Goal: Check status: Check status

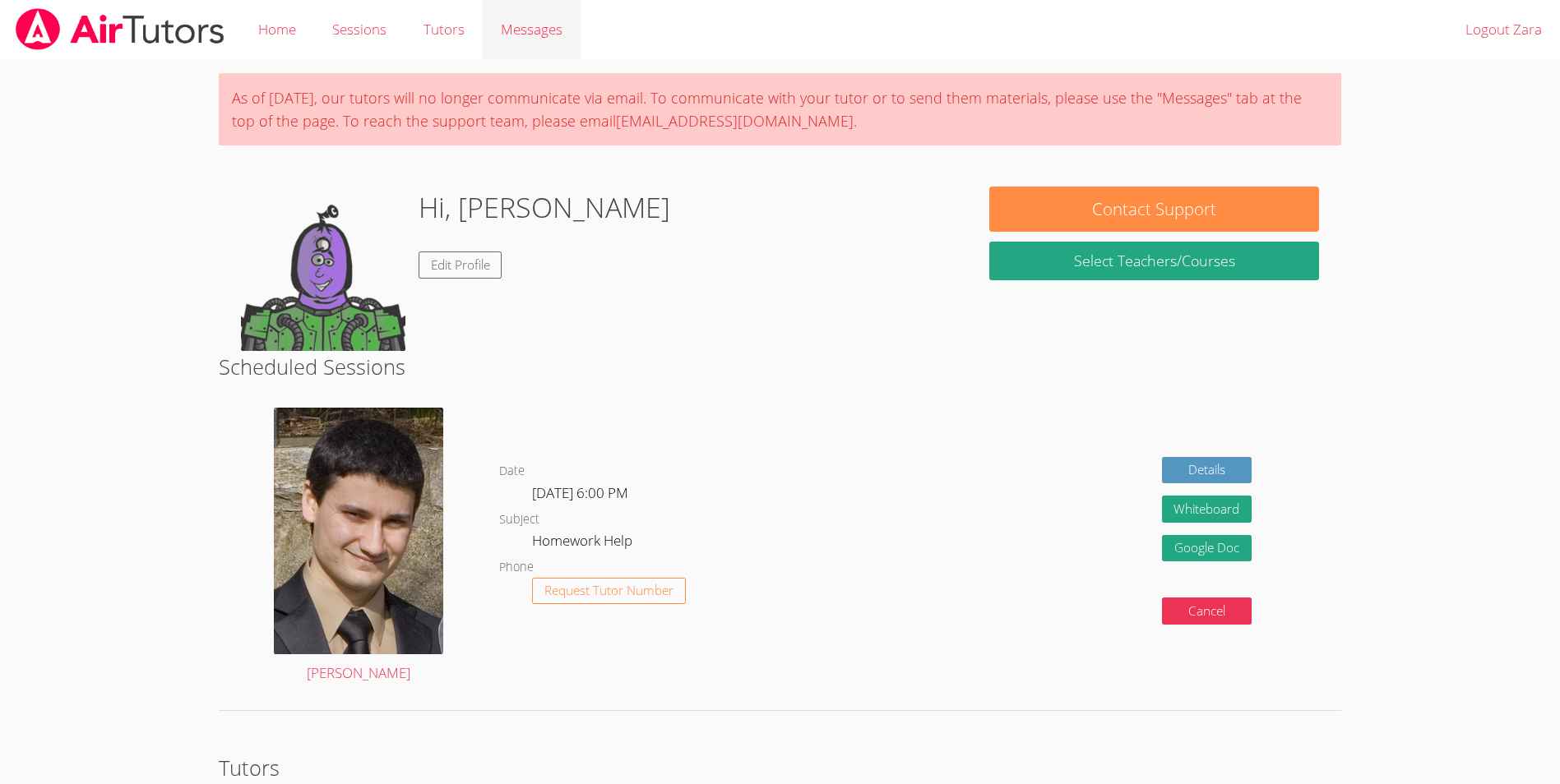
click at [521, 33] on span "Messages" at bounding box center [532, 29] width 62 height 19
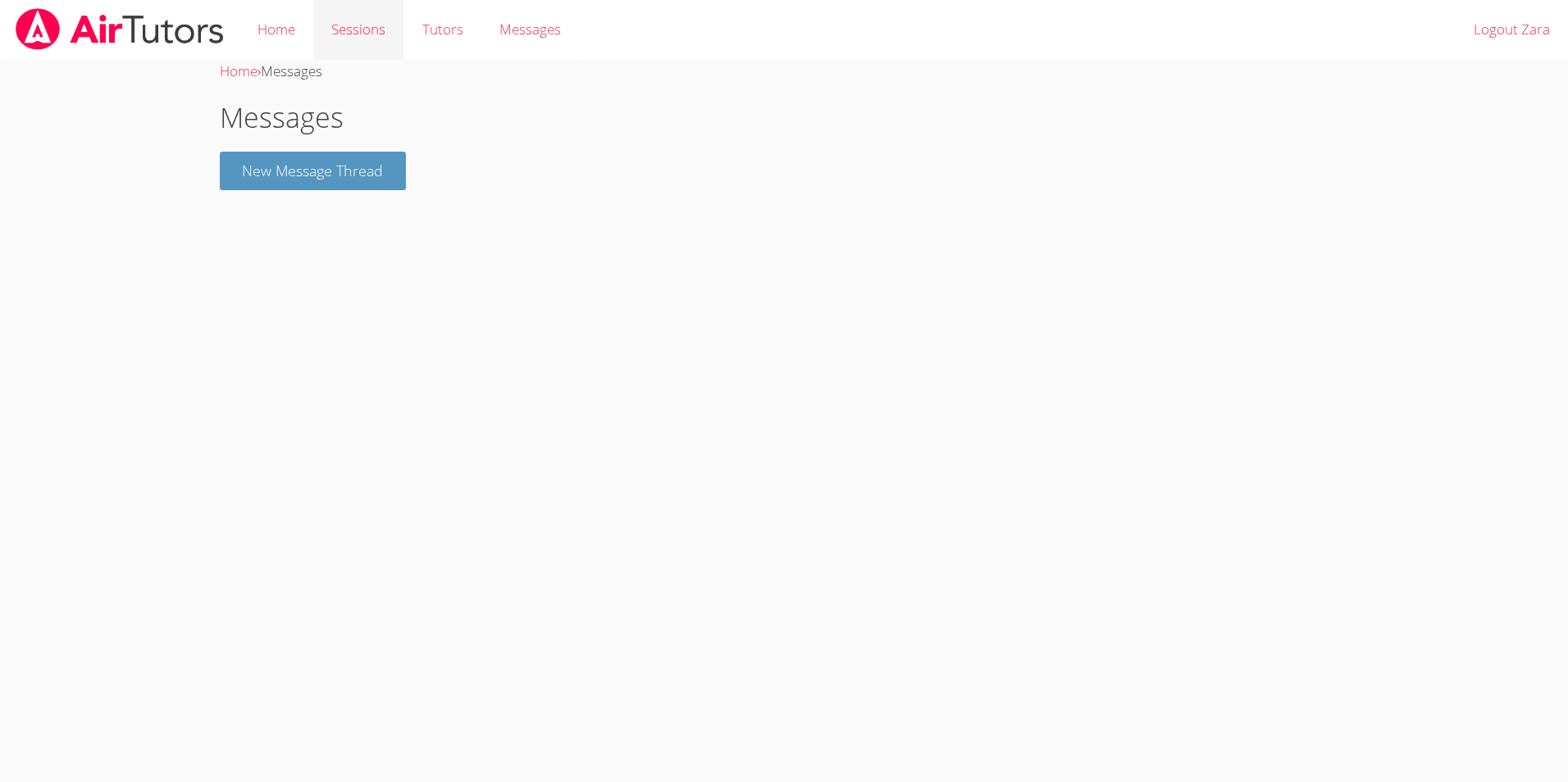
click at [352, 33] on link "Sessions" at bounding box center [358, 30] width 90 height 60
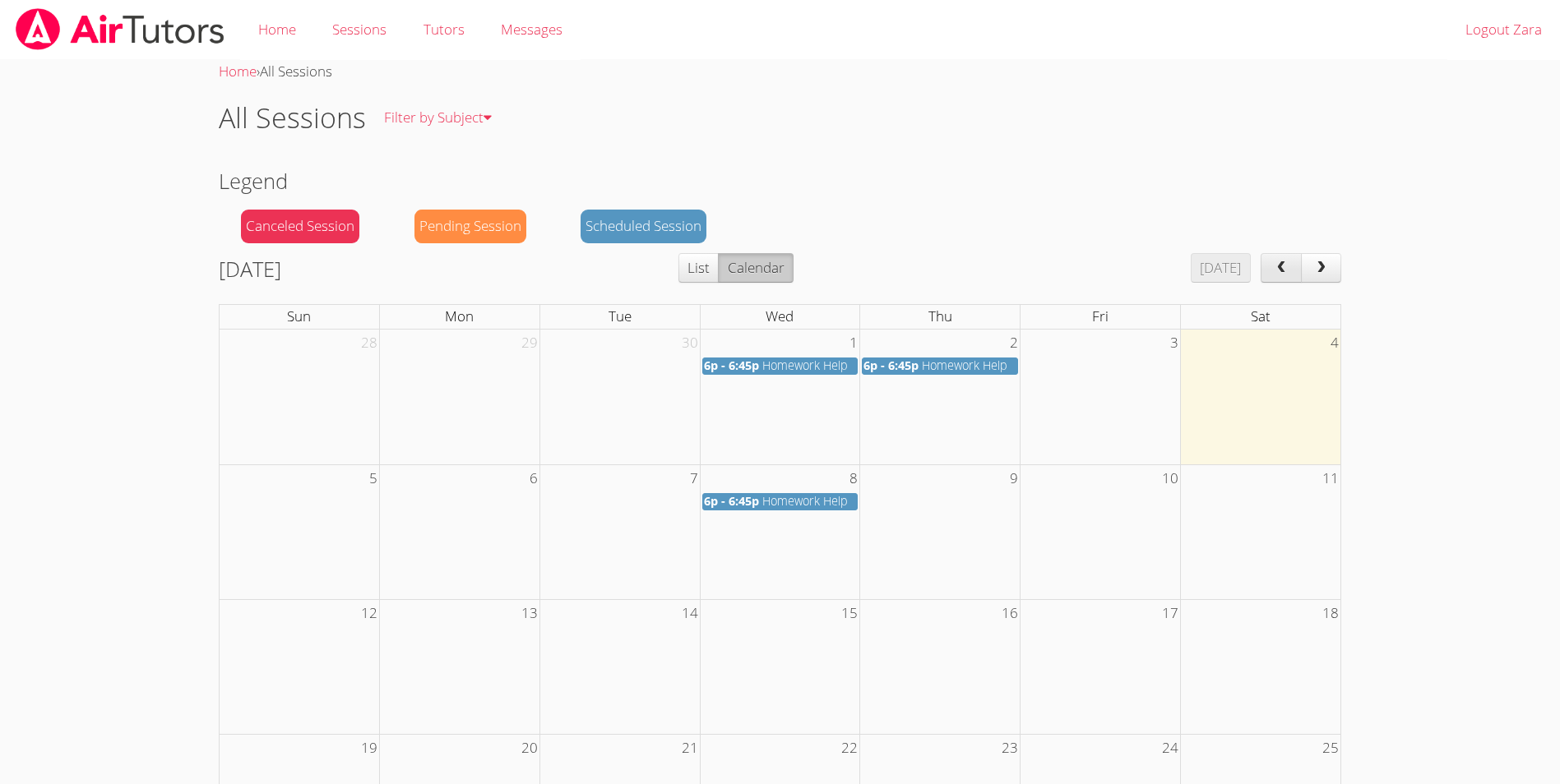
click at [1293, 266] on button "prev" at bounding box center [1281, 267] width 41 height 29
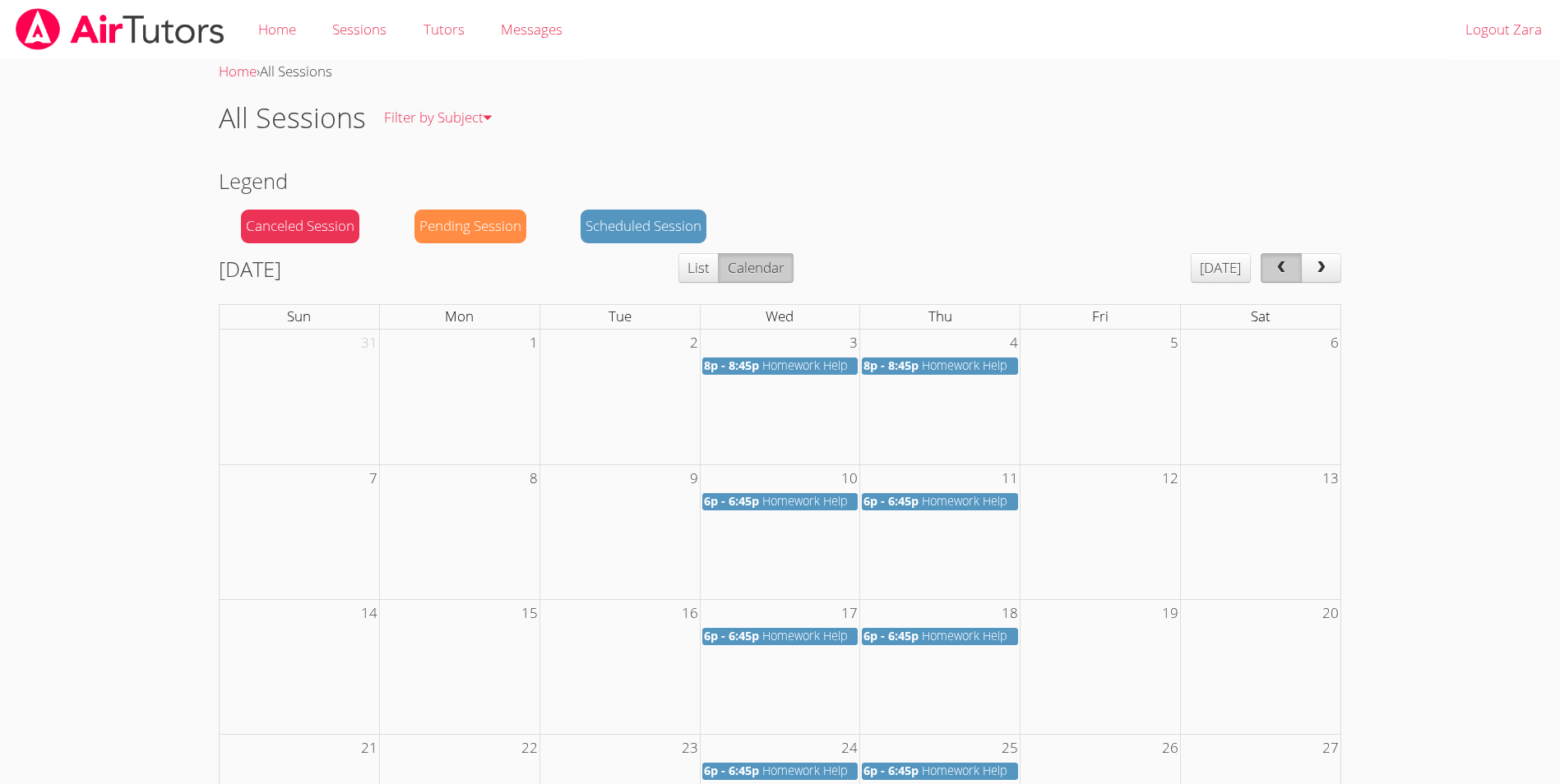
click at [1274, 265] on span "prev" at bounding box center [1281, 268] width 17 height 14
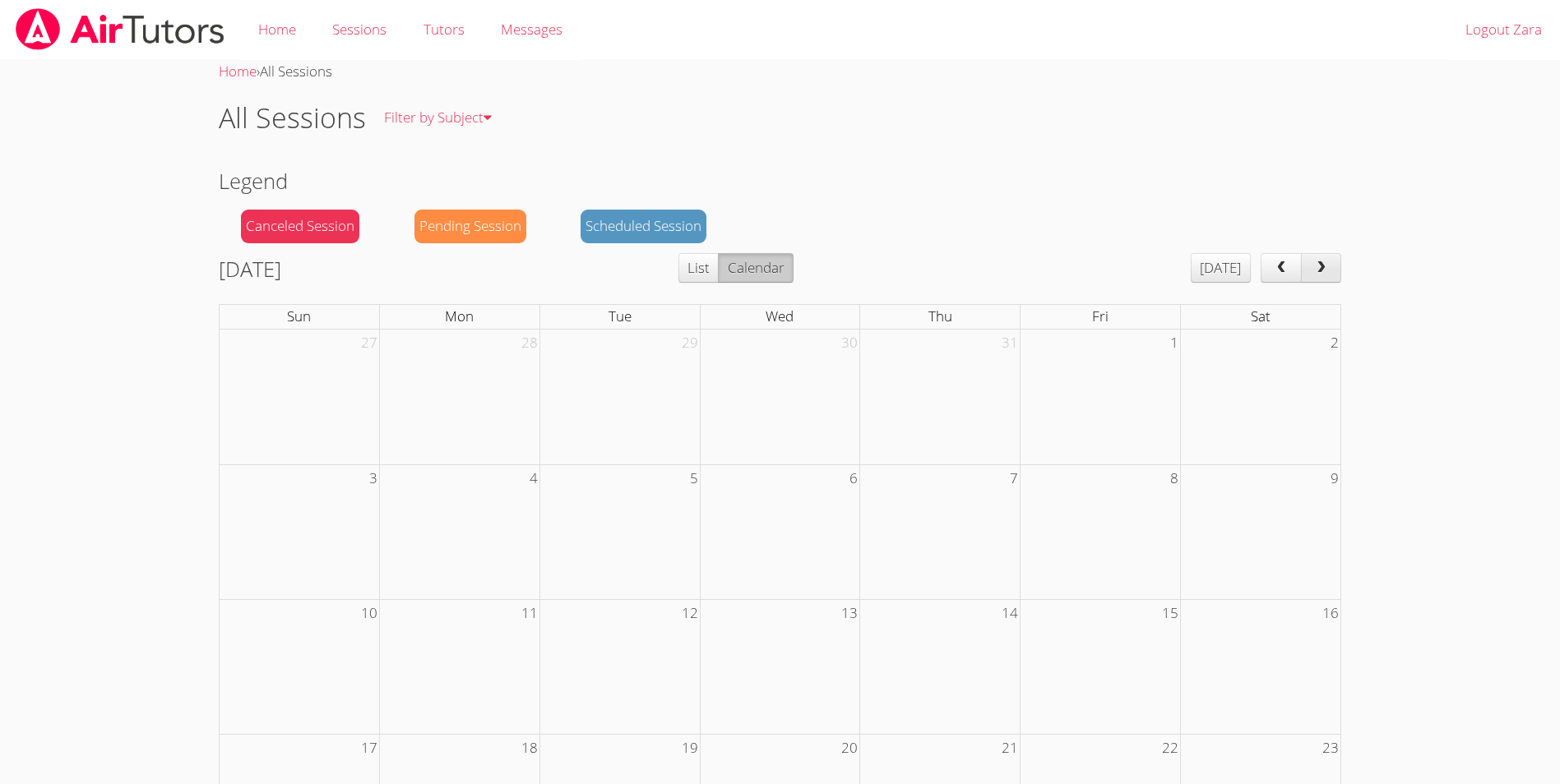
click at [1335, 264] on button "next" at bounding box center [1321, 267] width 41 height 29
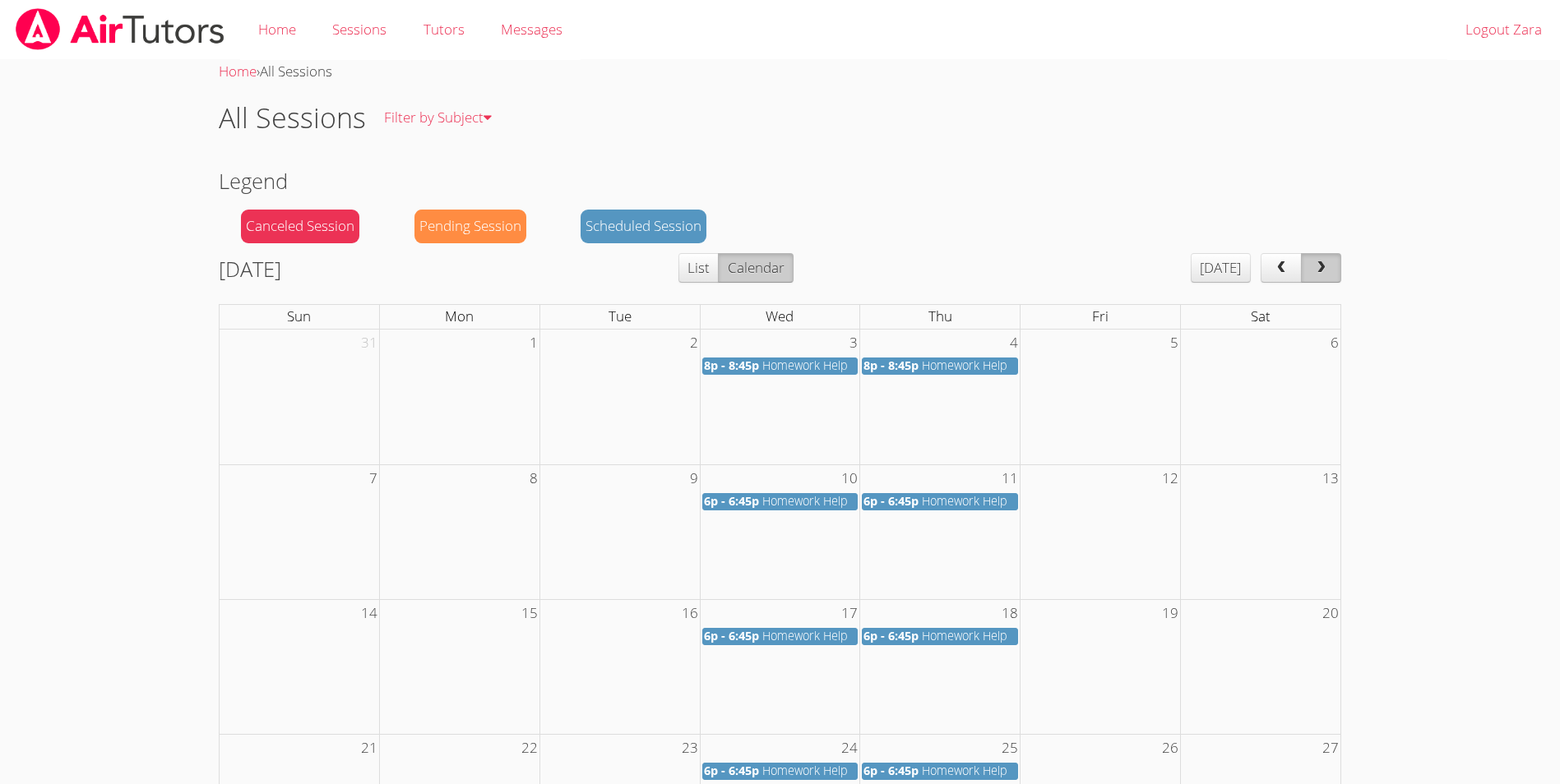
click at [1333, 263] on button "next" at bounding box center [1321, 267] width 41 height 29
